Goal: Check status: Check status

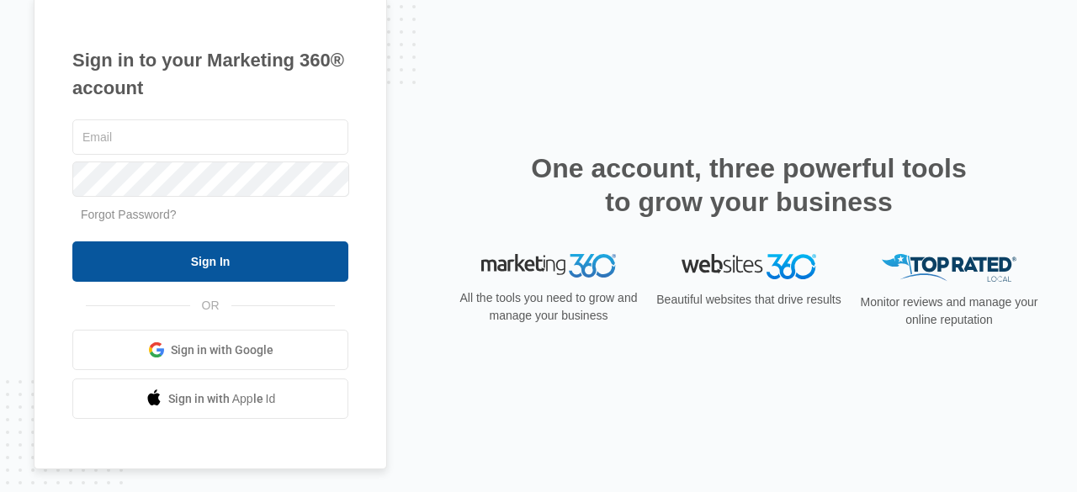
type input "doug@fertilefruit.com"
click at [206, 261] on input "Sign In" at bounding box center [210, 261] width 276 height 40
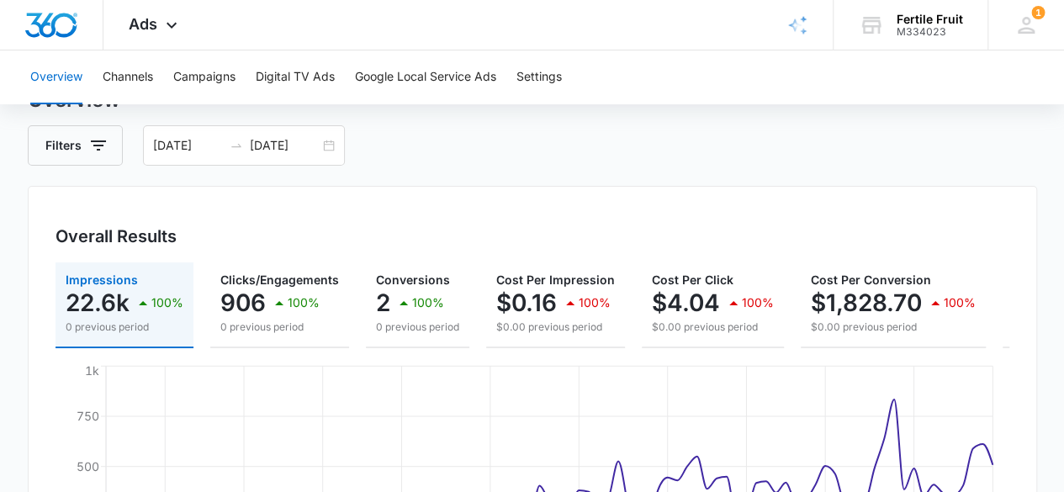
scroll to position [13, 0]
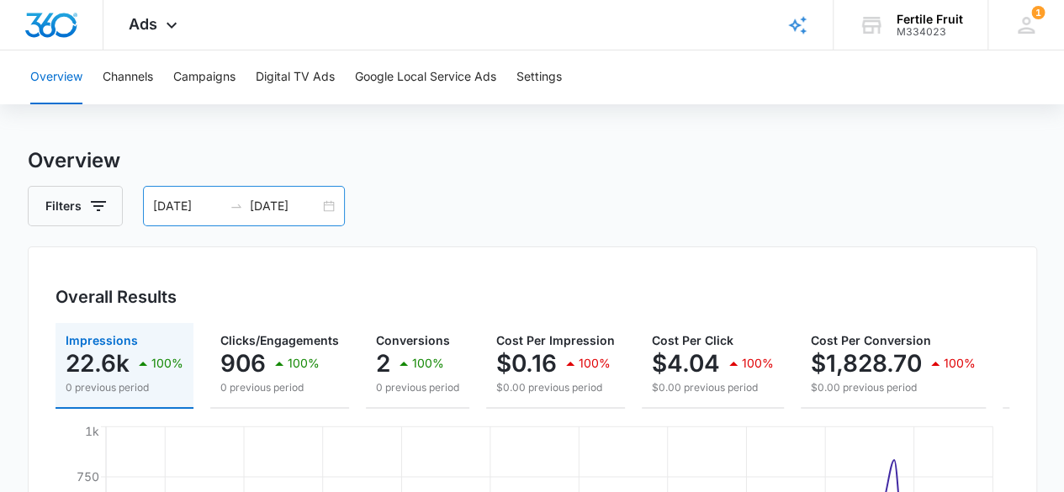
click at [325, 204] on div "[DATE] [DATE]" at bounding box center [244, 206] width 202 height 40
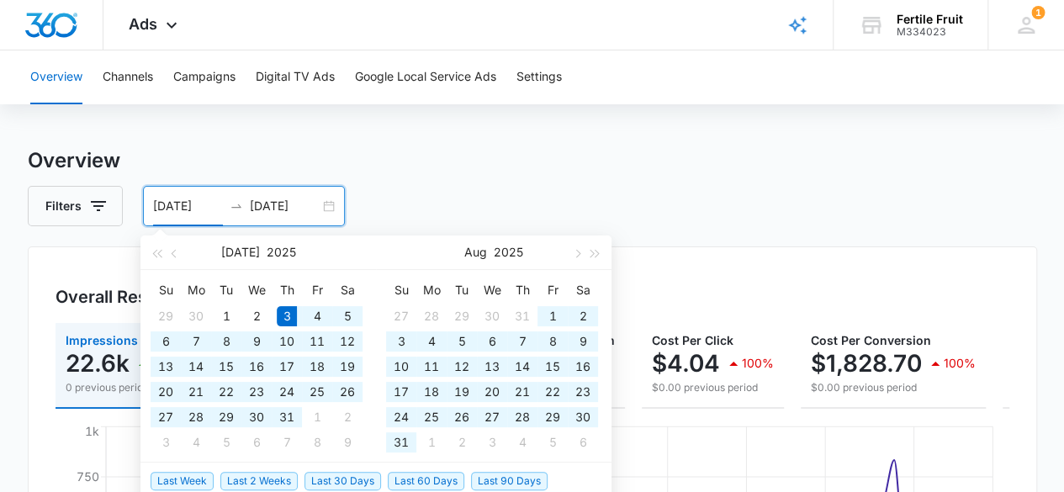
scroll to position [60, 0]
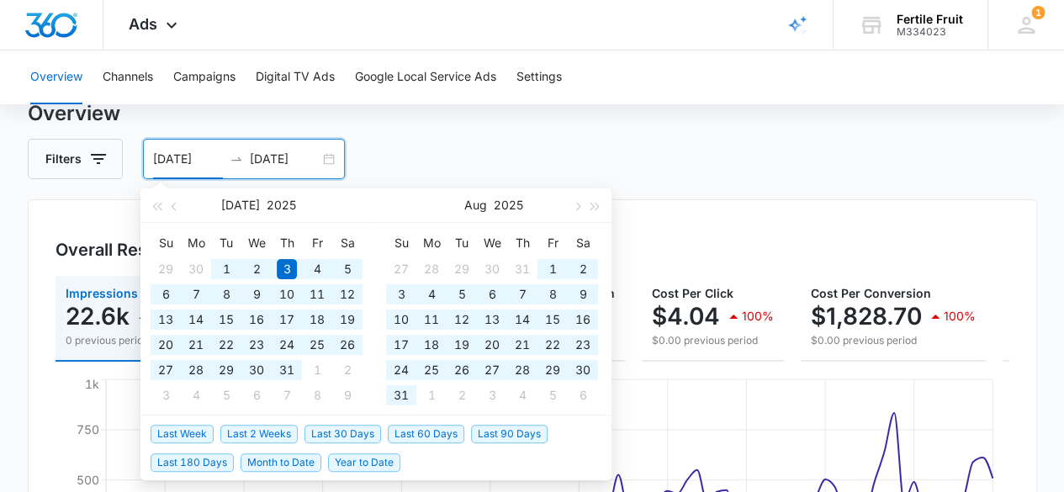
click at [191, 464] on span "Last 180 Days" at bounding box center [192, 462] width 83 height 19
type input "[DATE]"
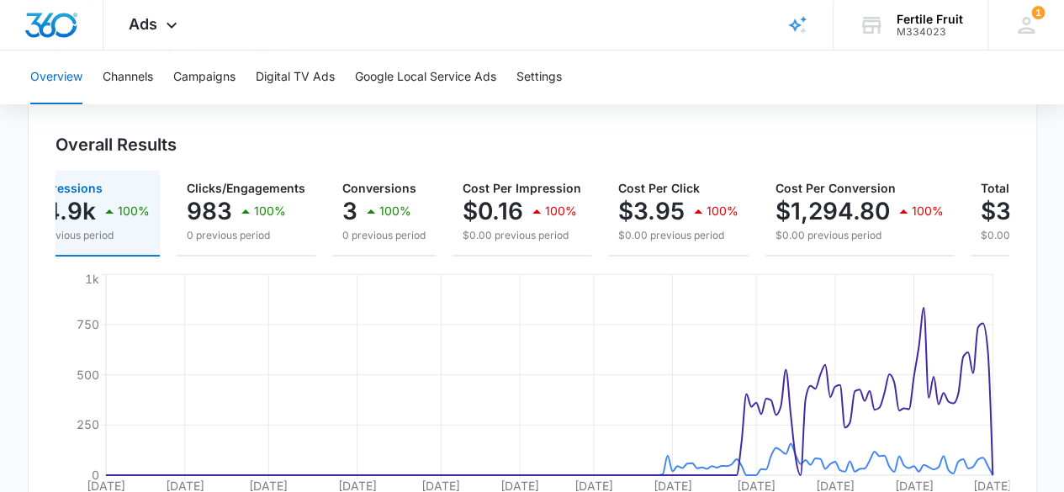
scroll to position [0, 0]
